Goal: Communication & Community: Answer question/provide support

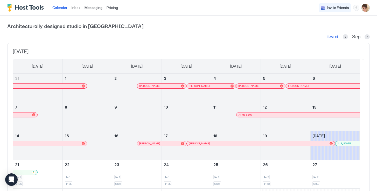
click at [91, 9] on span "Messaging" at bounding box center [94, 7] width 18 height 4
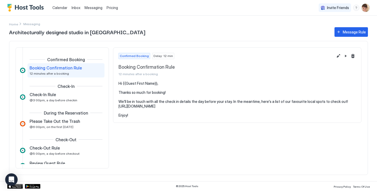
click at [75, 10] on link "Inbox" at bounding box center [76, 7] width 9 height 5
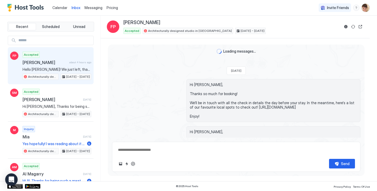
scroll to position [407, 0]
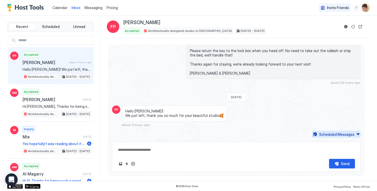
click at [331, 134] on div "Scheduled Messages" at bounding box center [336, 134] width 35 height 5
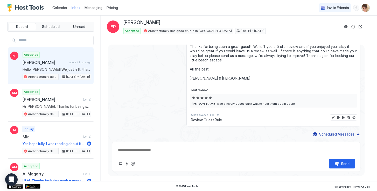
scroll to position [529, 0]
click at [352, 119] on button "Disable message & review" at bounding box center [354, 117] width 5 height 5
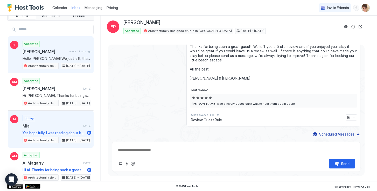
scroll to position [13, 0]
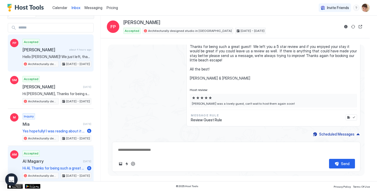
click at [65, 157] on div "Accepted Al Magarry [DATE] Hi Al, Thanks for being such a great guest! We left …" at bounding box center [57, 165] width 69 height 29
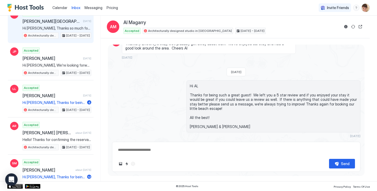
scroll to position [414, 0]
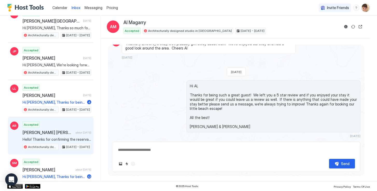
click at [76, 131] on span "about [DATE]" at bounding box center [84, 132] width 16 height 3
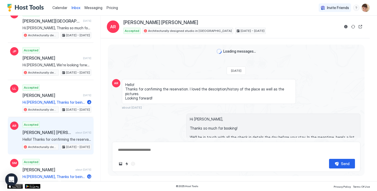
scroll to position [31, 0]
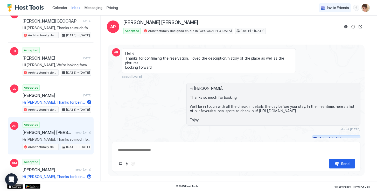
click at [335, 136] on div "Scheduled Messages" at bounding box center [336, 138] width 35 height 5
type textarea "*"
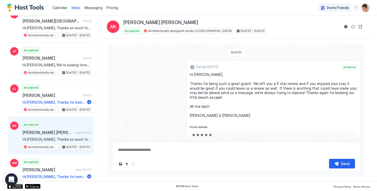
scroll to position [357, 0]
